Goal: Task Accomplishment & Management: Use online tool/utility

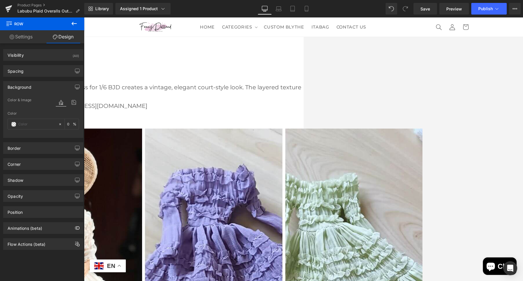
scroll to position [1249, 0]
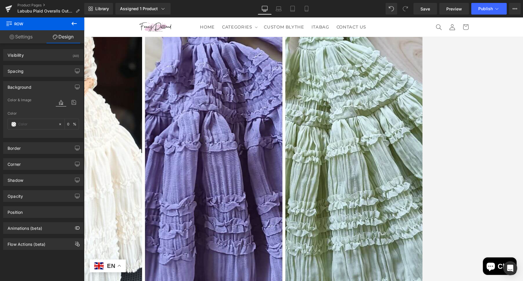
click at [84, 17] on link at bounding box center [84, 17] width 0 height 0
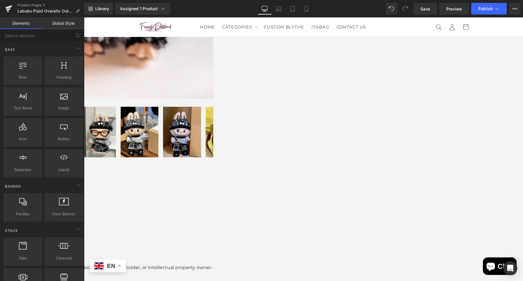
scroll to position [340, 0]
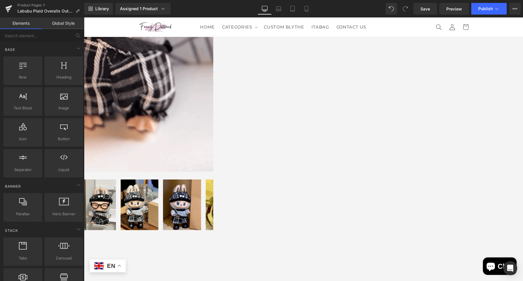
click at [84, 17] on icon at bounding box center [84, 17] width 0 height 0
click at [84, 17] on link at bounding box center [84, 17] width 0 height 0
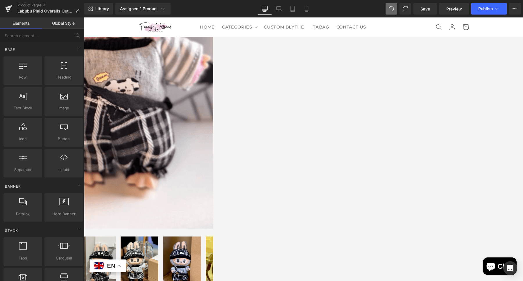
scroll to position [297, 0]
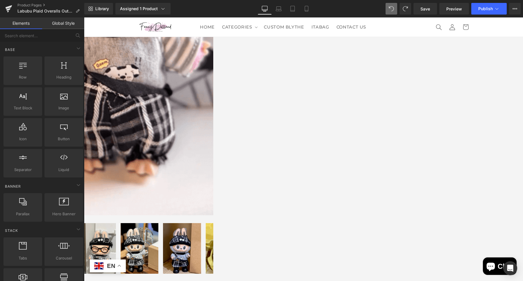
click at [84, 17] on link at bounding box center [84, 17] width 0 height 0
click at [84, 17] on icon at bounding box center [84, 17] width 0 height 0
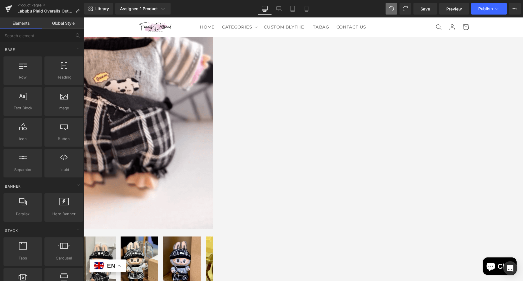
scroll to position [333, 0]
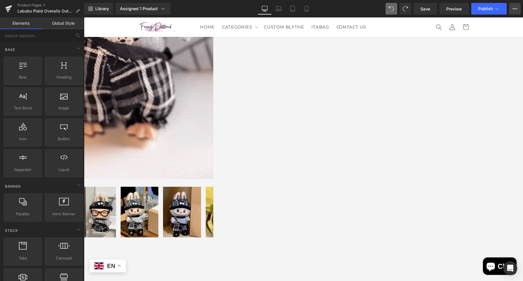
click at [513, 12] on button "View Live Page View with current Template Save Template to Library Schedule Pub…" at bounding box center [515, 9] width 12 height 12
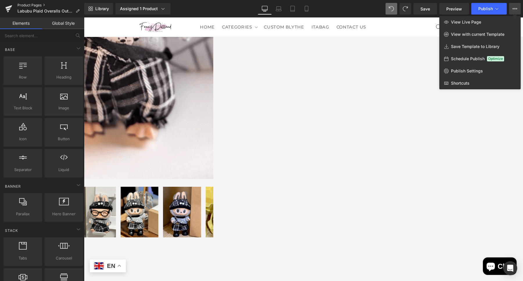
click at [31, 6] on link "Product Pages" at bounding box center [50, 5] width 67 height 5
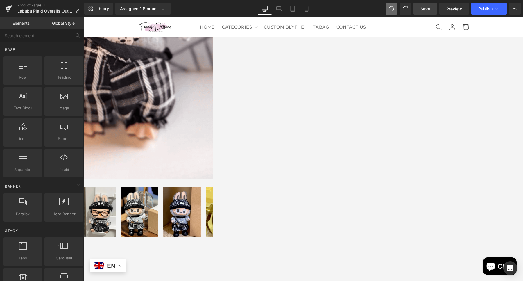
click at [427, 8] on span "Save" at bounding box center [426, 9] width 10 height 6
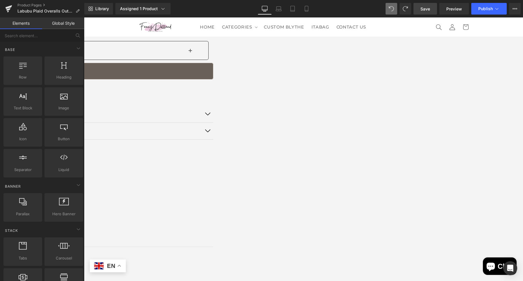
scroll to position [36, 0]
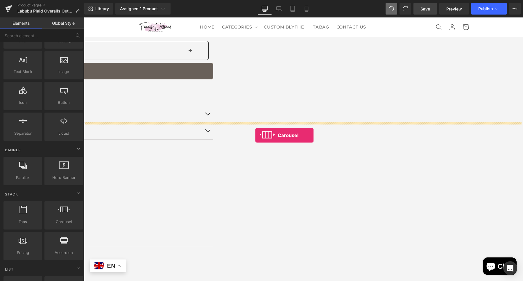
drag, startPoint x: 149, startPoint y: 232, endPoint x: 255, endPoint y: 135, distance: 143.8
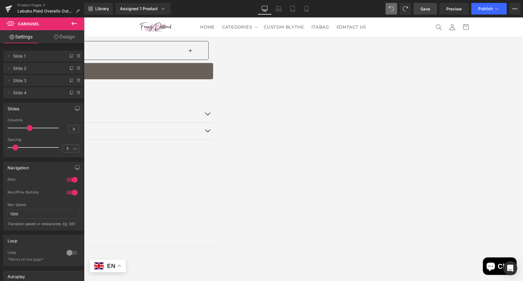
drag, startPoint x: 31, startPoint y: 129, endPoint x: 34, endPoint y: 128, distance: 3.5
click at [34, 128] on div at bounding box center [34, 128] width 48 height 12
type input "4"
drag, startPoint x: 28, startPoint y: 128, endPoint x: 33, endPoint y: 130, distance: 5.2
click at [33, 130] on div at bounding box center [34, 128] width 48 height 12
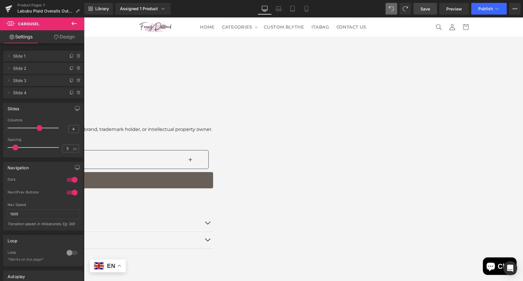
scroll to position [545, 0]
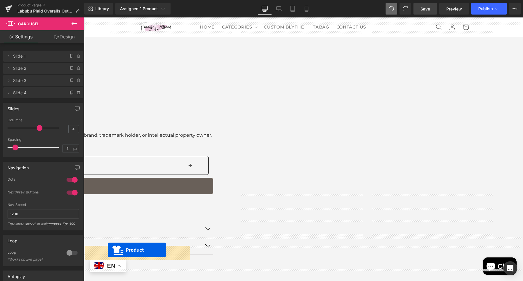
drag, startPoint x: 165, startPoint y: 29, endPoint x: 317, endPoint y: 61, distance: 156.2
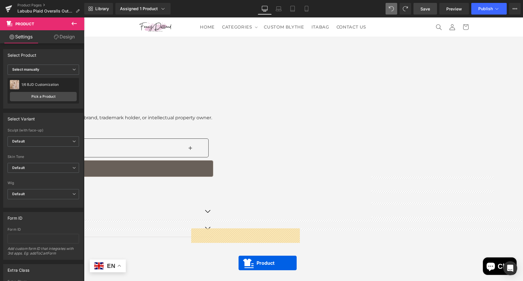
scroll to position [603, 0]
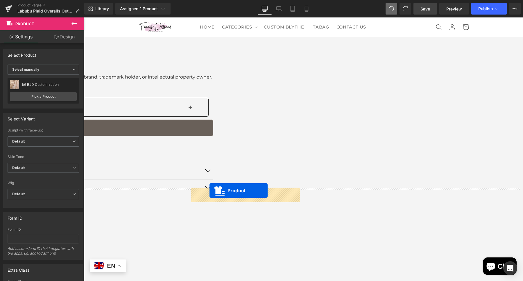
drag, startPoint x: 299, startPoint y: 38, endPoint x: 210, endPoint y: 190, distance: 176.5
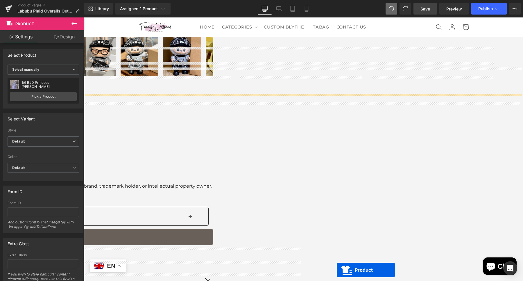
scroll to position [500, 0]
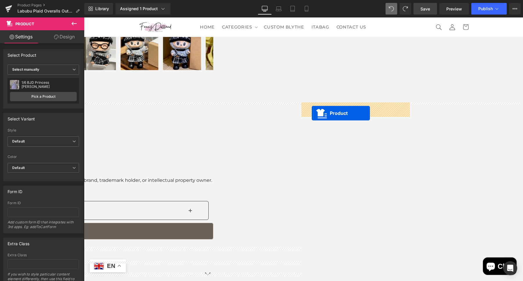
drag, startPoint x: 430, startPoint y: 86, endPoint x: 313, endPoint y: 109, distance: 119.1
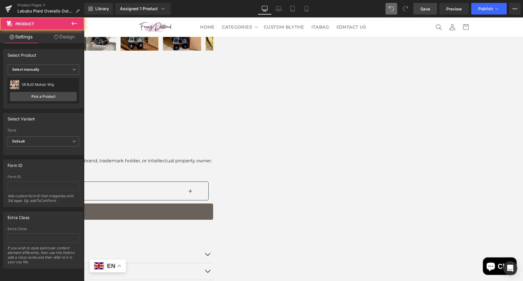
scroll to position [573, 0]
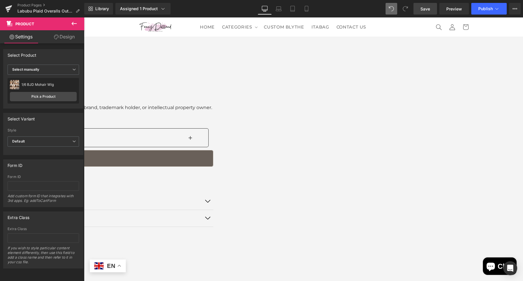
click at [84, 17] on span "(P) Title" at bounding box center [84, 17] width 0 height 0
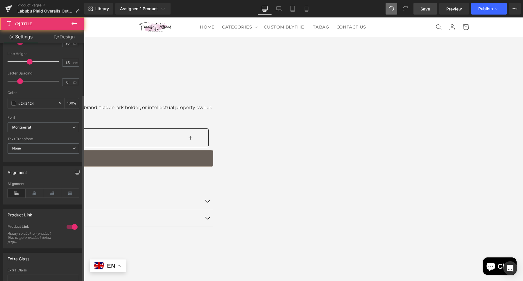
scroll to position [145, 0]
click at [36, 190] on icon at bounding box center [35, 192] width 18 height 9
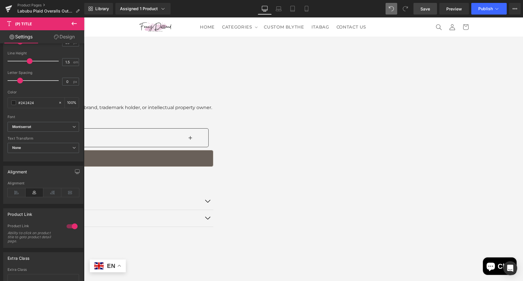
click at [84, 17] on span "(P) Price" at bounding box center [84, 17] width 0 height 0
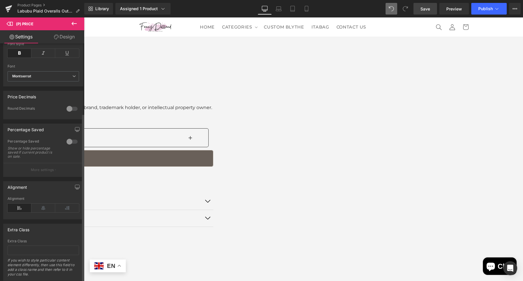
scroll to position [206, 0]
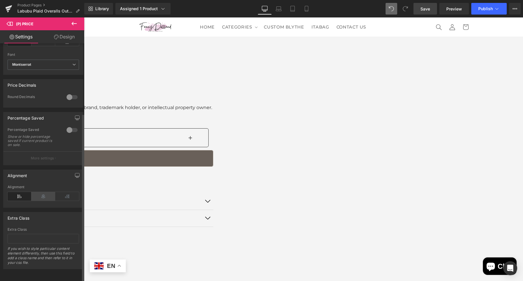
click at [38, 195] on icon at bounding box center [43, 196] width 24 height 9
click at [84, 17] on span "(P) View More" at bounding box center [84, 17] width 0 height 0
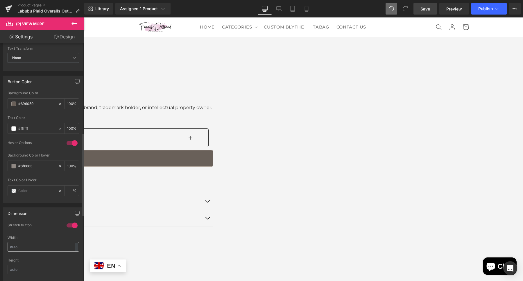
scroll to position [254, 0]
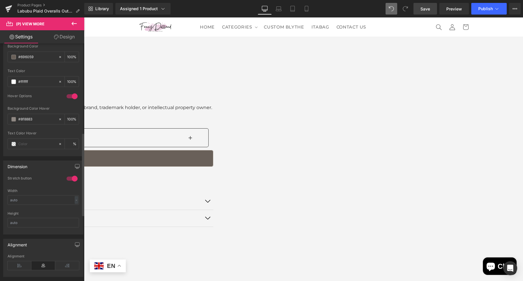
click at [69, 177] on div at bounding box center [72, 178] width 14 height 9
click at [84, 17] on span "(P) Title" at bounding box center [84, 17] width 0 height 0
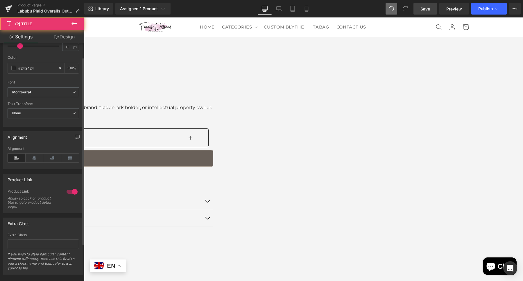
scroll to position [182, 0]
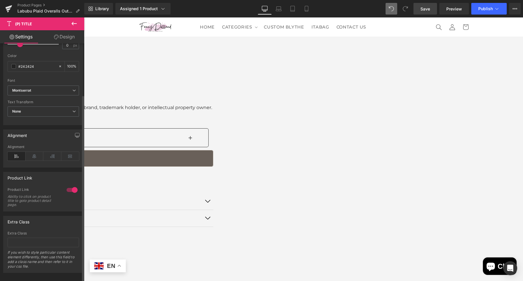
drag, startPoint x: 38, startPoint y: 155, endPoint x: 66, endPoint y: 162, distance: 28.7
click at [39, 155] on icon at bounding box center [35, 156] width 18 height 9
click at [84, 17] on span "(P) Price" at bounding box center [84, 17] width 0 height 0
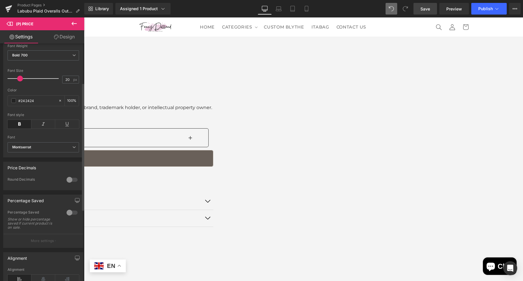
scroll to position [145, 0]
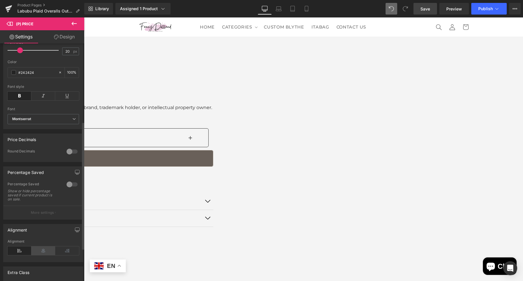
click at [40, 252] on icon at bounding box center [43, 250] width 24 height 9
click at [84, 17] on span "(P) View More" at bounding box center [84, 17] width 0 height 0
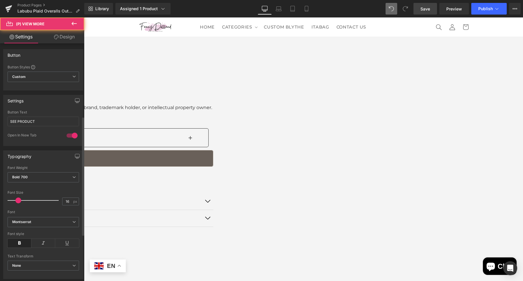
scroll to position [182, 0]
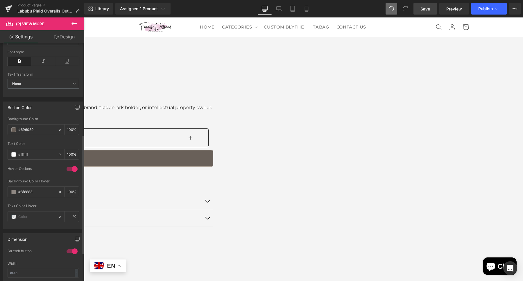
click at [67, 243] on div "Dimension 1 Stretch button 0 Stretch button 0 Stretch button 0 Stretch button W…" at bounding box center [43, 270] width 80 height 74
click at [65, 248] on div at bounding box center [72, 250] width 14 height 9
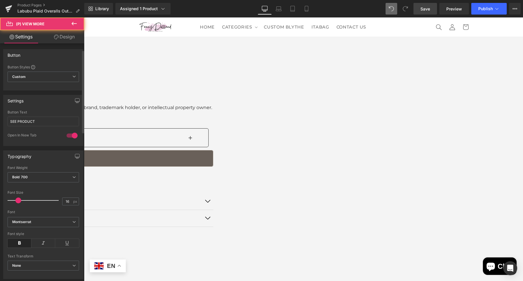
scroll to position [73, 0]
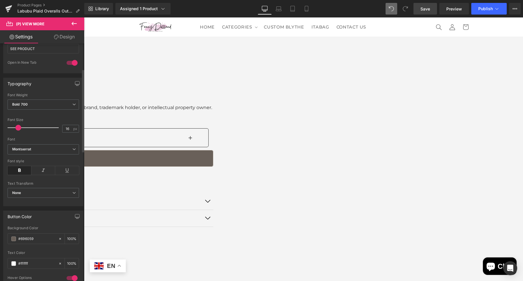
click at [69, 274] on div at bounding box center [72, 277] width 14 height 9
drag, startPoint x: 69, startPoint y: 273, endPoint x: 74, endPoint y: 274, distance: 4.9
click at [71, 274] on div at bounding box center [72, 277] width 14 height 9
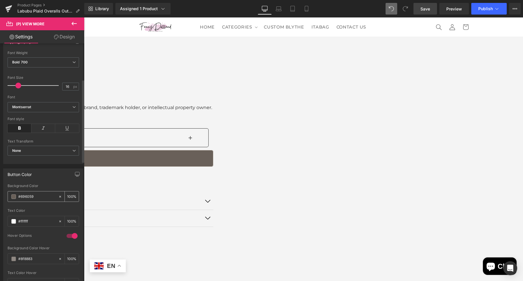
scroll to position [182, 0]
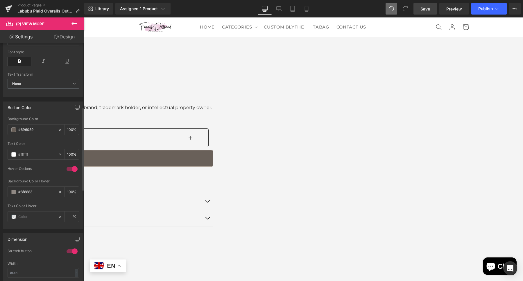
drag, startPoint x: 65, startPoint y: 246, endPoint x: 69, endPoint y: 246, distance: 3.8
click at [66, 246] on div at bounding box center [72, 250] width 14 height 9
click at [84, 17] on link at bounding box center [84, 17] width 0 height 0
click at [84, 17] on span "(P) Title" at bounding box center [84, 17] width 0 height 0
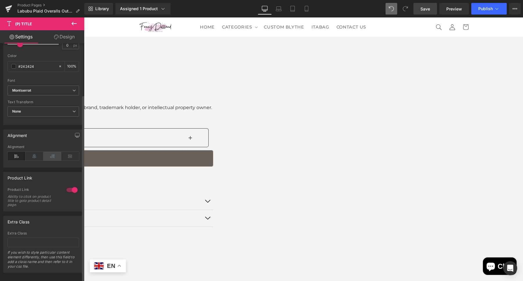
drag, startPoint x: 38, startPoint y: 150, endPoint x: 48, endPoint y: 154, distance: 11.1
click at [37, 152] on icon at bounding box center [35, 156] width 18 height 9
click at [84, 17] on span "(P) Price" at bounding box center [84, 17] width 0 height 0
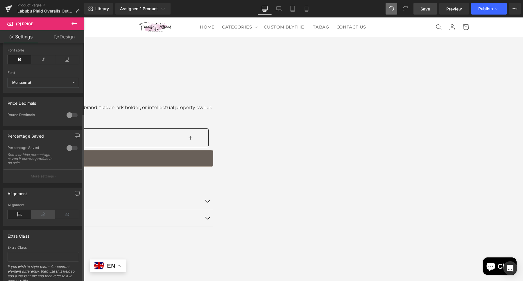
click at [39, 217] on icon at bounding box center [43, 214] width 24 height 9
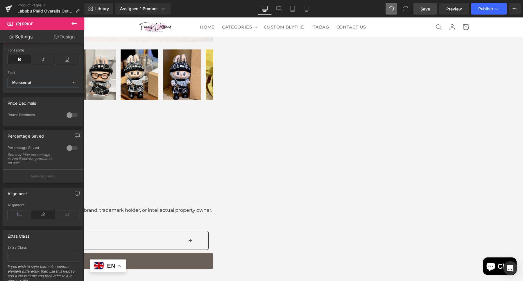
scroll to position [464, 0]
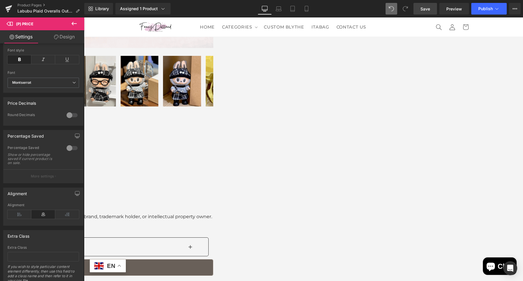
click at [84, 17] on icon at bounding box center [84, 17] width 0 height 0
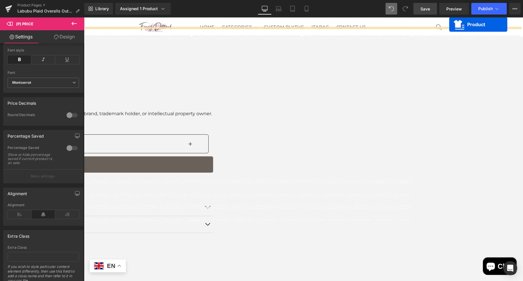
scroll to position [549, 0]
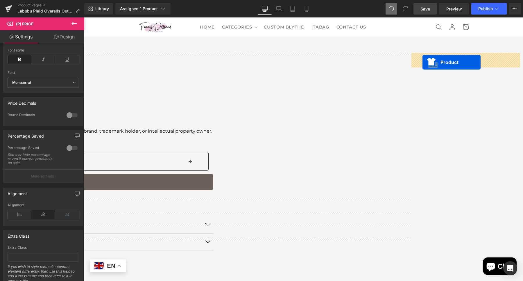
drag, startPoint x: 351, startPoint y: 190, endPoint x: 423, endPoint y: 62, distance: 146.6
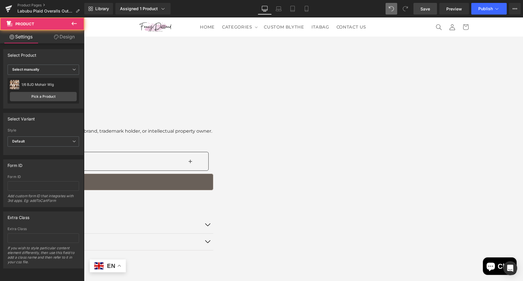
click at [84, 17] on span "Carousel" at bounding box center [84, 17] width 0 height 0
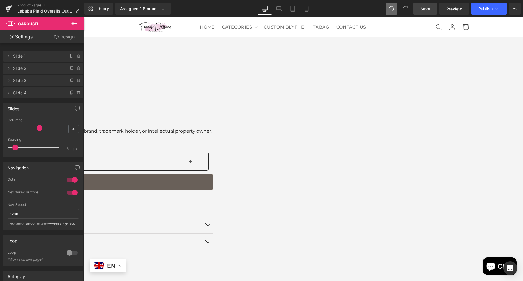
click at [84, 17] on span "Carousel" at bounding box center [84, 17] width 0 height 0
drag, startPoint x: 16, startPoint y: 147, endPoint x: 25, endPoint y: 151, distance: 9.7
click at [32, 153] on div "Spacing 7 px" at bounding box center [44, 146] width 72 height 19
click at [70, 148] on input "24" at bounding box center [67, 148] width 10 height 7
type input "2"
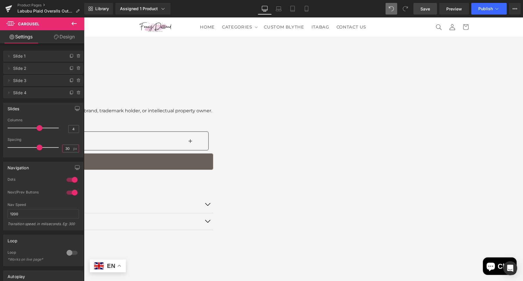
scroll to position [622, 0]
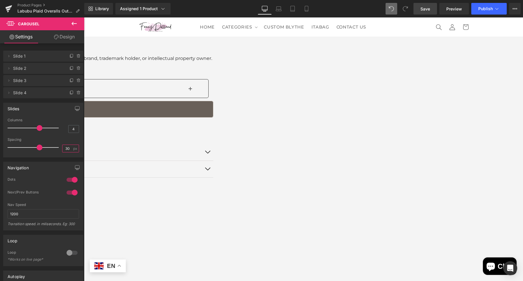
type input "30"
click at [84, 17] on link at bounding box center [84, 17] width 0 height 0
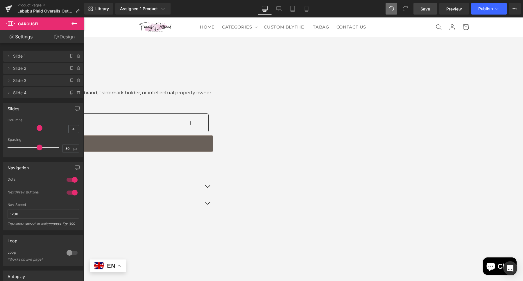
scroll to position [586, 0]
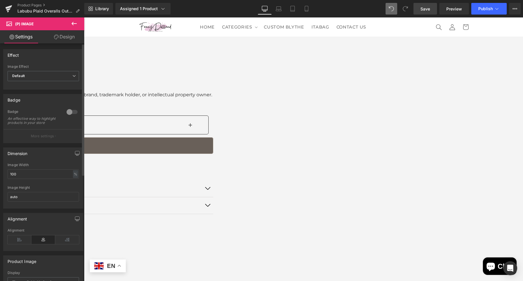
click at [70, 109] on div at bounding box center [72, 111] width 14 height 9
click at [70, 111] on div at bounding box center [72, 111] width 14 height 9
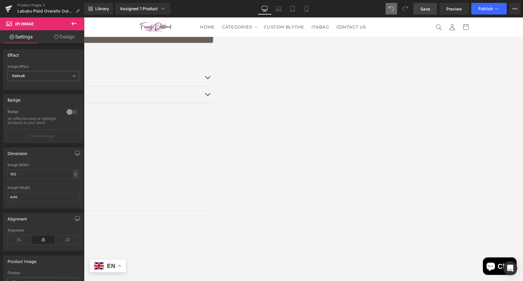
scroll to position [658, 0]
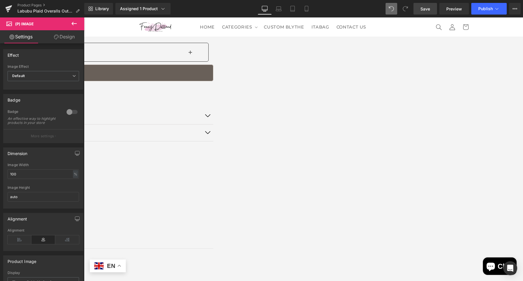
click at [84, 17] on icon at bounding box center [84, 17] width 0 height 0
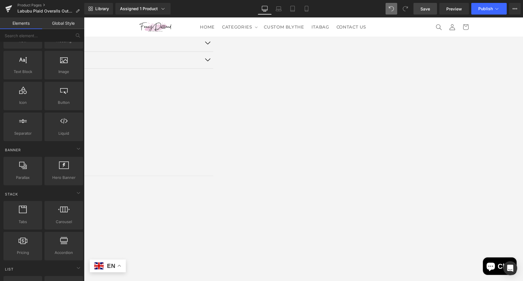
scroll to position [513, 0]
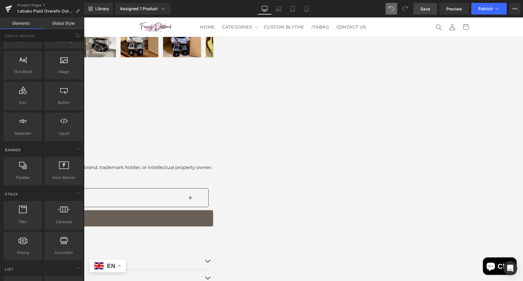
click at [84, 17] on link at bounding box center [84, 17] width 0 height 0
click at [84, 17] on span "Carousel" at bounding box center [84, 17] width 0 height 0
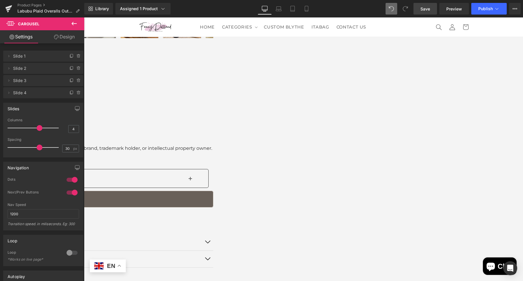
scroll to position [549, 0]
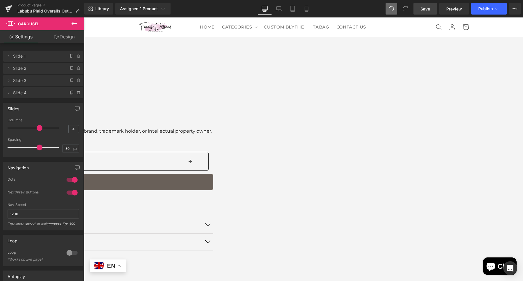
drag, startPoint x: 69, startPoint y: 181, endPoint x: 222, endPoint y: 13, distance: 227.3
click at [69, 181] on div at bounding box center [72, 179] width 14 height 9
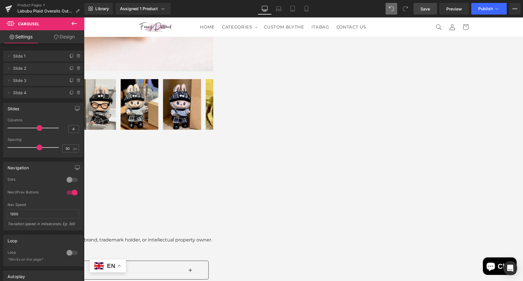
scroll to position [440, 0]
click at [487, 10] on span "Publish" at bounding box center [485, 8] width 15 height 5
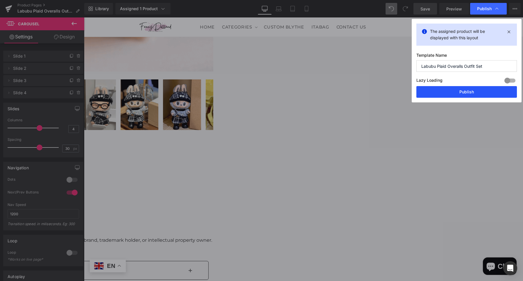
click at [471, 93] on button "Publish" at bounding box center [467, 92] width 101 height 12
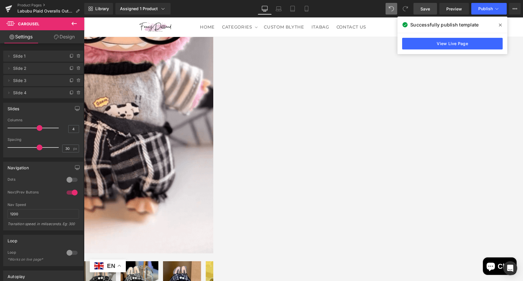
scroll to position [113, 0]
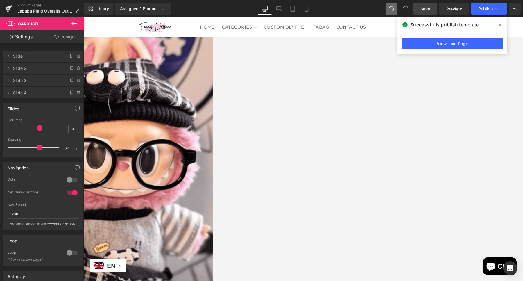
click at [84, 17] on span "Accordion" at bounding box center [84, 17] width 0 height 0
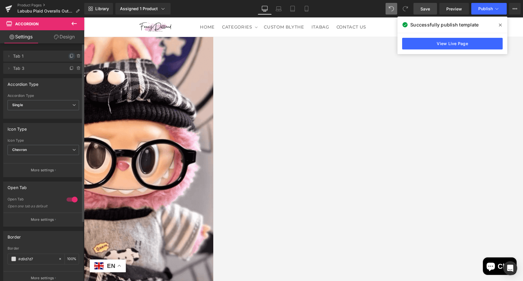
drag, startPoint x: 70, startPoint y: 56, endPoint x: 227, endPoint y: 115, distance: 168.1
click at [70, 56] on icon at bounding box center [71, 56] width 5 height 5
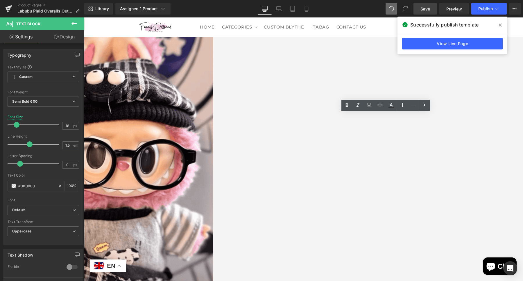
drag, startPoint x: 356, startPoint y: 117, endPoint x: 317, endPoint y: 113, distance: 39.4
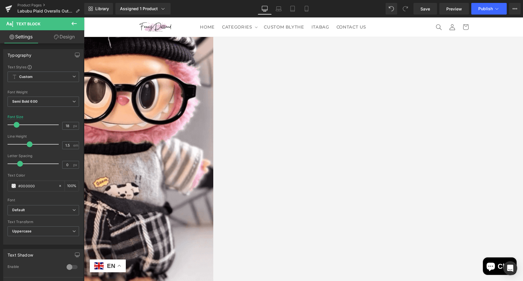
scroll to position [178, 0]
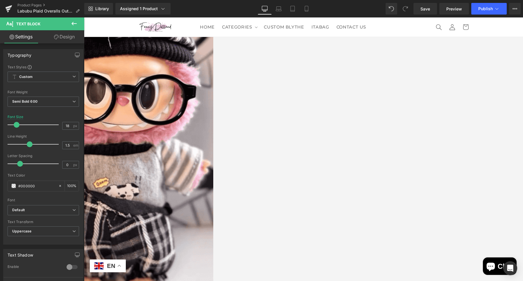
drag, startPoint x: 430, startPoint y: 73, endPoint x: 449, endPoint y: 74, distance: 19.5
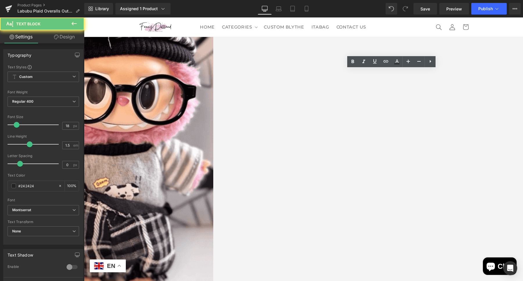
drag, startPoint x: 449, startPoint y: 73, endPoint x: 280, endPoint y: 72, distance: 169.5
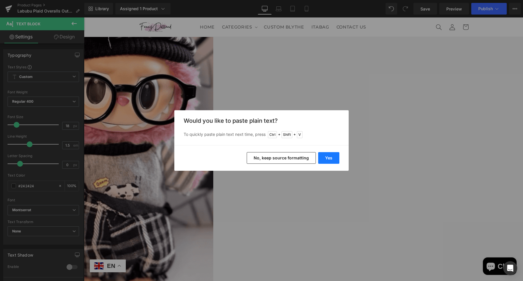
click at [330, 158] on button "Yes" at bounding box center [328, 158] width 21 height 12
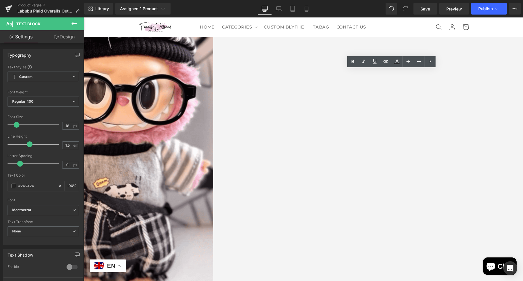
drag, startPoint x: 446, startPoint y: 122, endPoint x: 402, endPoint y: 90, distance: 54.9
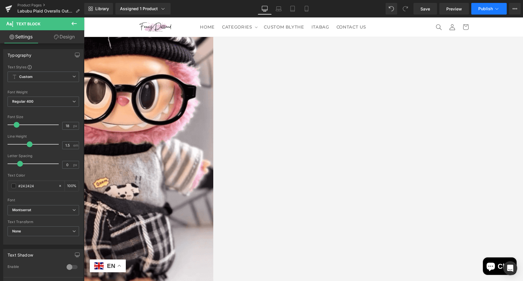
click at [486, 11] on button "Publish" at bounding box center [488, 9] width 35 height 12
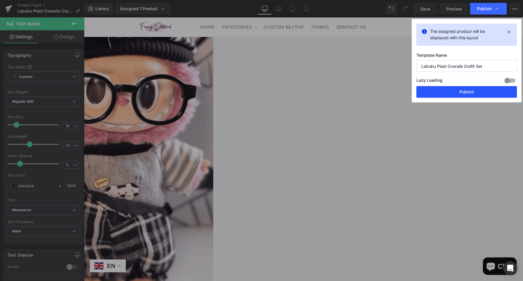
click at [0, 0] on button "Publish" at bounding box center [0, 0] width 0 height 0
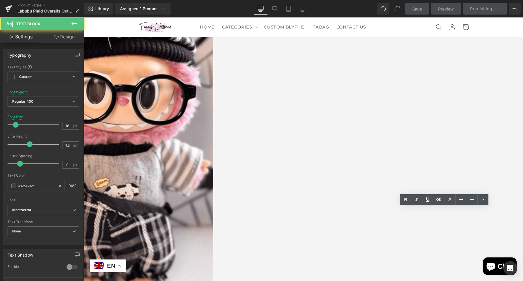
drag, startPoint x: 433, startPoint y: 211, endPoint x: 442, endPoint y: 219, distance: 12.2
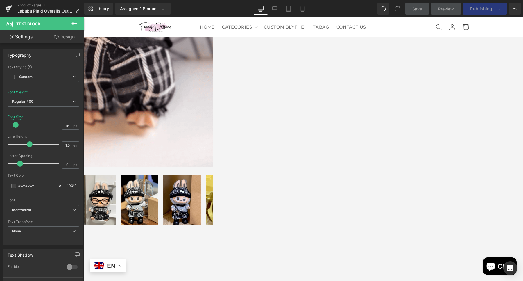
scroll to position [360, 0]
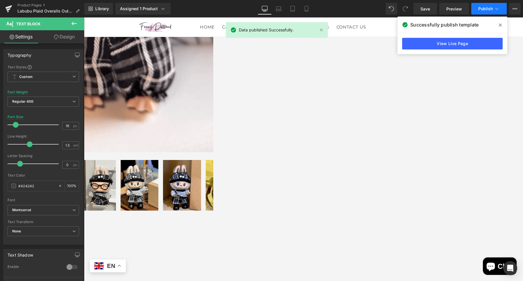
click at [489, 6] on button "Publish" at bounding box center [488, 9] width 35 height 12
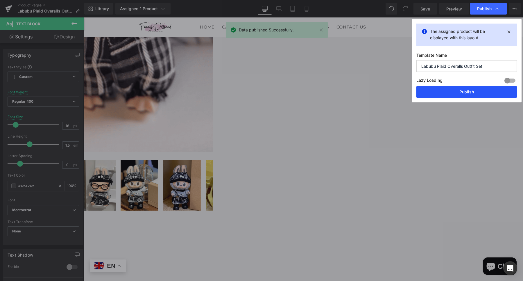
click at [472, 91] on button "Publish" at bounding box center [467, 92] width 101 height 12
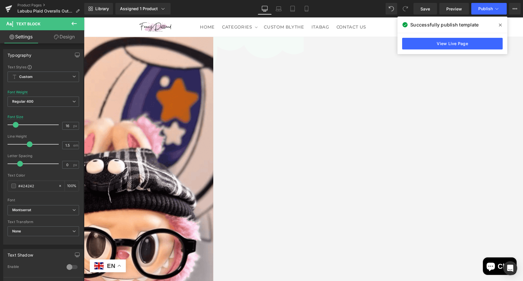
scroll to position [0, 0]
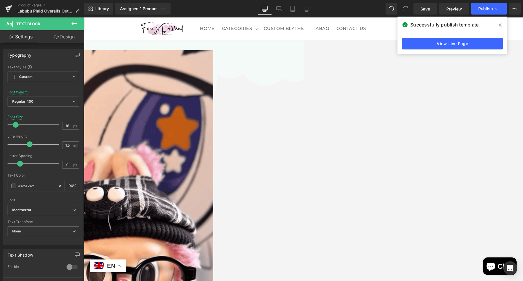
click at [84, 17] on icon at bounding box center [84, 17] width 0 height 0
drag, startPoint x: 382, startPoint y: 146, endPoint x: 379, endPoint y: 147, distance: 3.5
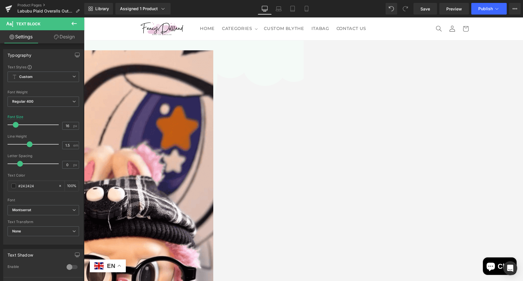
click at [486, 9] on span "Publish" at bounding box center [485, 8] width 15 height 5
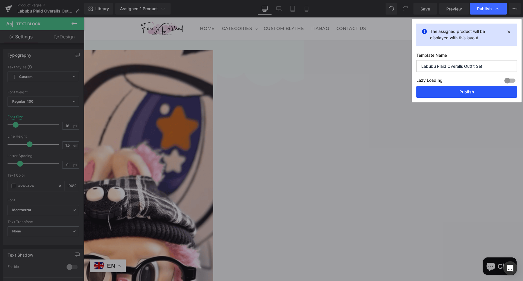
click at [0, 0] on button "Publish" at bounding box center [0, 0] width 0 height 0
